Goal: Submit feedback/report problem: Submit feedback/report problem

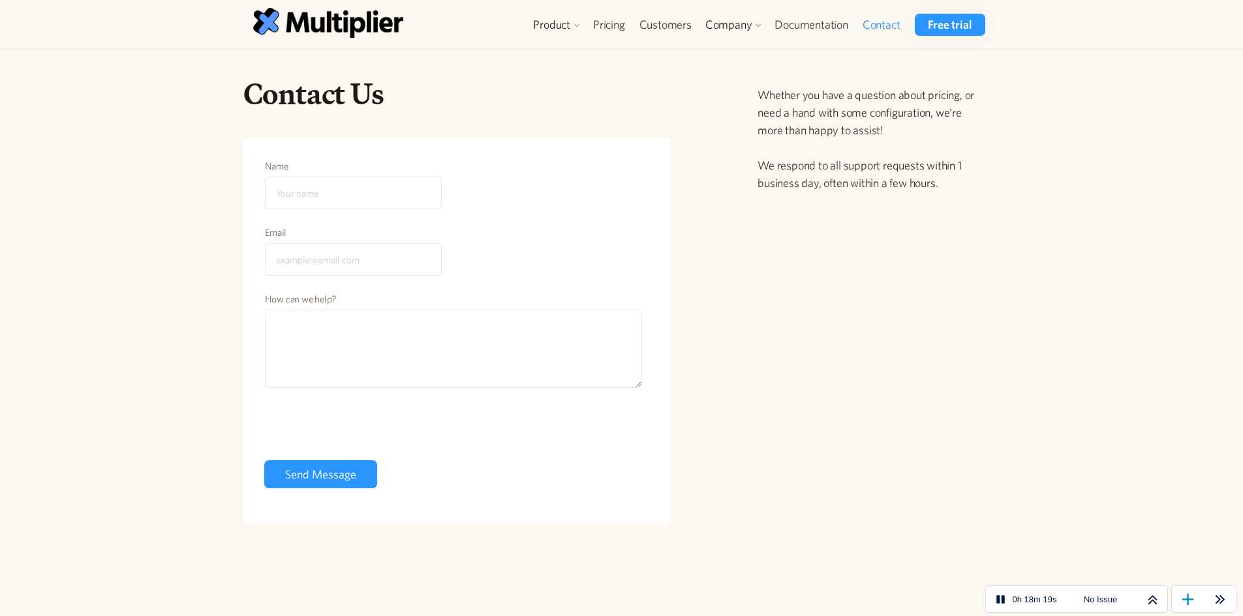
click at [308, 199] on input "Name" at bounding box center [353, 193] width 177 height 33
type input "Patrecia"
click at [318, 269] on input "Email" at bounding box center [353, 259] width 177 height 33
paste input "[EMAIL_ADDRESS][DOMAIN_NAME]"
click at [316, 329] on textarea "How can we help?" at bounding box center [454, 349] width 378 height 78
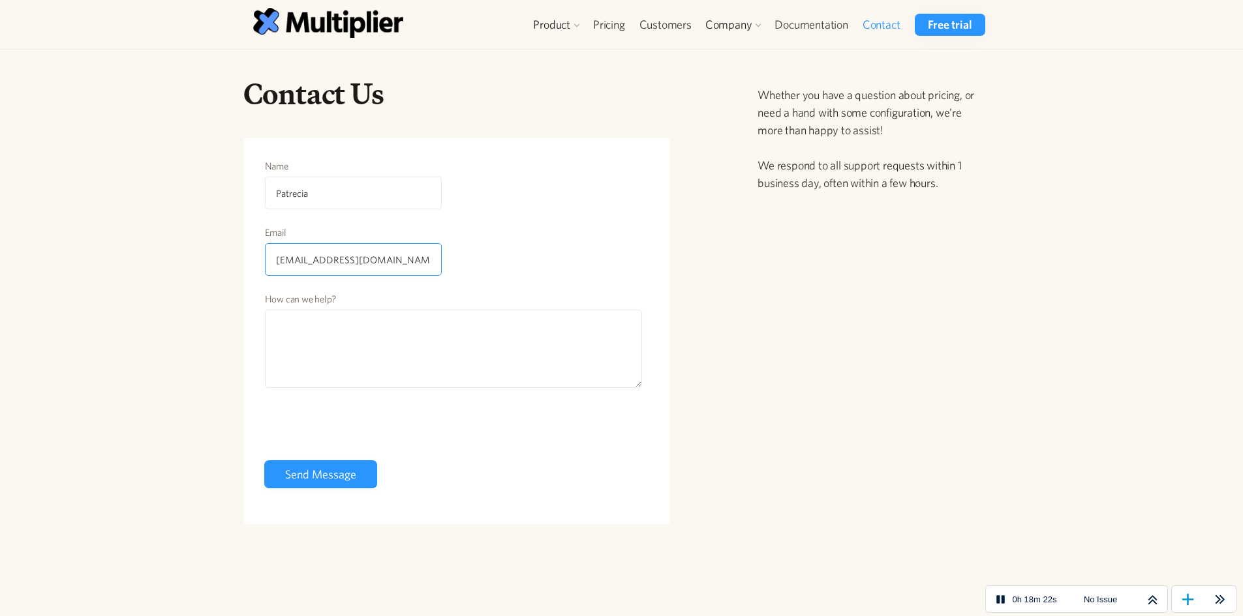
drag, startPoint x: 386, startPoint y: 262, endPoint x: 233, endPoint y: 261, distance: 152.7
click at [233, 261] on div "Contact Us Name [PERSON_NAME] Email [EMAIL_ADDRESS][DOMAIN_NAME] How can we hel…" at bounding box center [457, 311] width 448 height 470
click at [400, 343] on textarea "How can we help?" at bounding box center [454, 349] width 378 height 78
click at [393, 257] on input "[PERSON_NAME][EMAIL_ADDRESS][DOMAIN_NAME]" at bounding box center [353, 259] width 177 height 33
type input "[PERSON_NAME][EMAIL_ADDRESS][DOMAIN_NAME]"
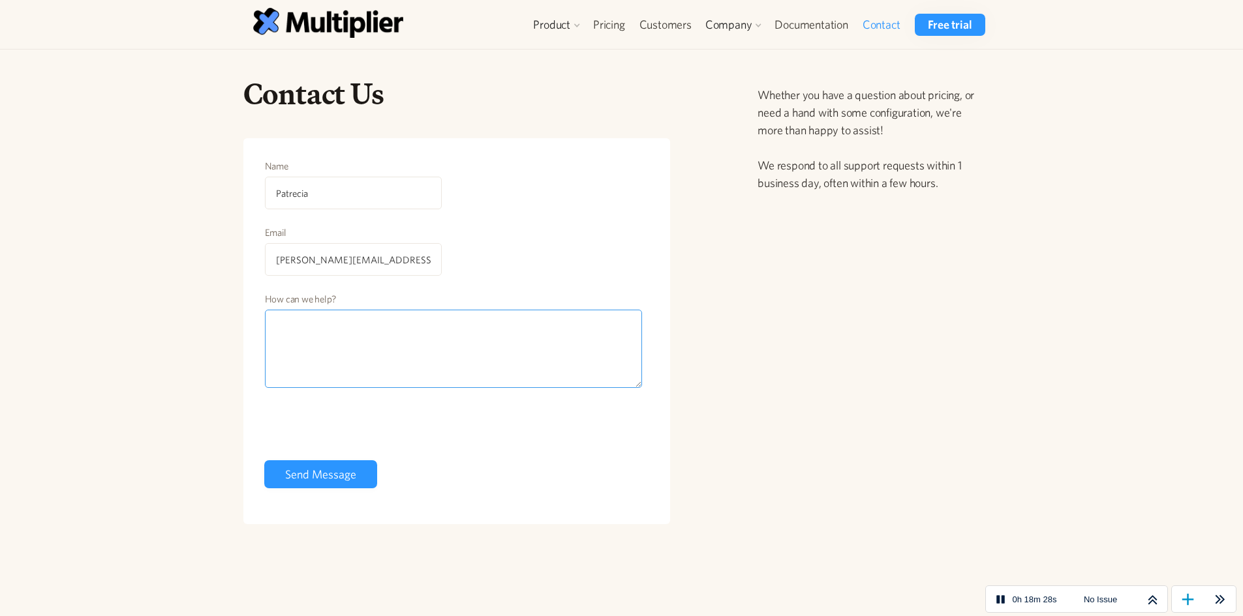
click at [380, 359] on textarea "How can we help?" at bounding box center [454, 349] width 378 height 78
click at [343, 326] on textarea "Follow up on the Code please" at bounding box center [454, 349] width 378 height 78
drag, startPoint x: 367, startPoint y: 326, endPoint x: 340, endPoint y: 325, distance: 27.4
click at [340, 325] on textarea "Follow up on the Promo Code please" at bounding box center [454, 349] width 378 height 78
type textarea "Follow up on the Internal Use Code please"
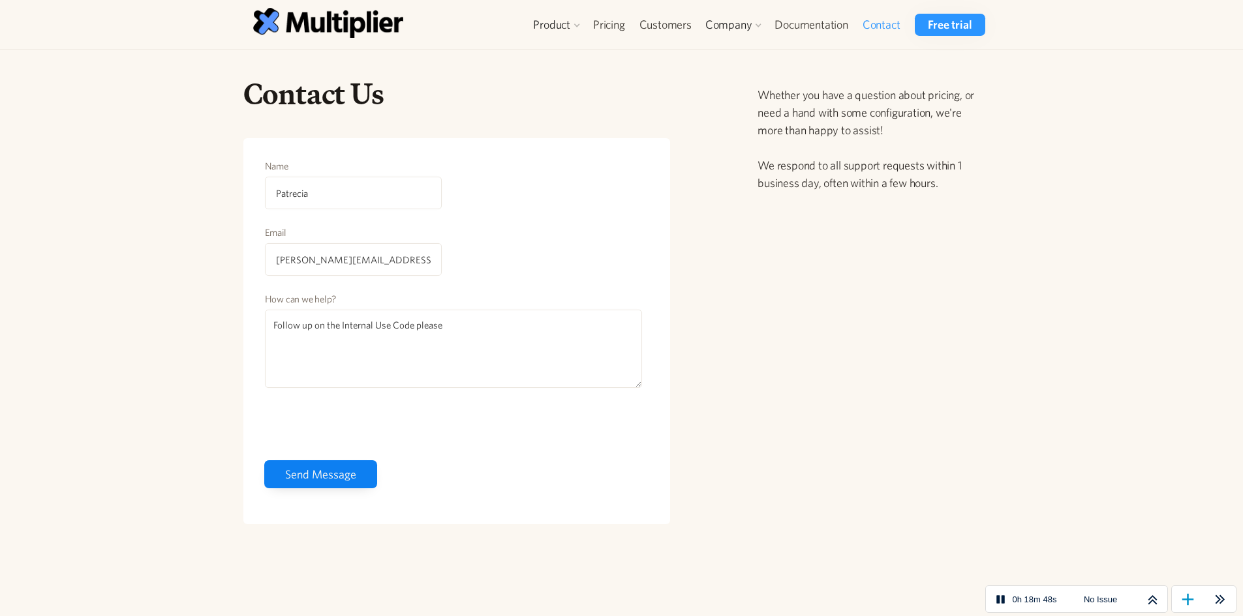
click at [322, 467] on input "Send Message" at bounding box center [320, 475] width 113 height 28
type input "Please wait..."
